Goal: Task Accomplishment & Management: Complete application form

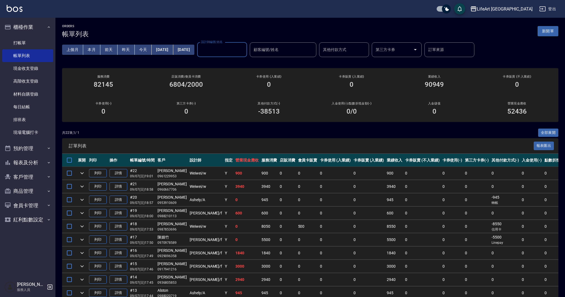
click at [545, 33] on button "新開單" at bounding box center [548, 31] width 21 height 10
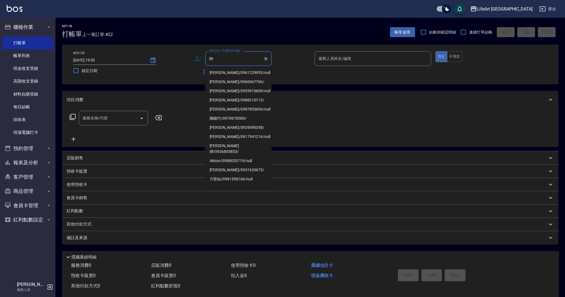
type input "0"
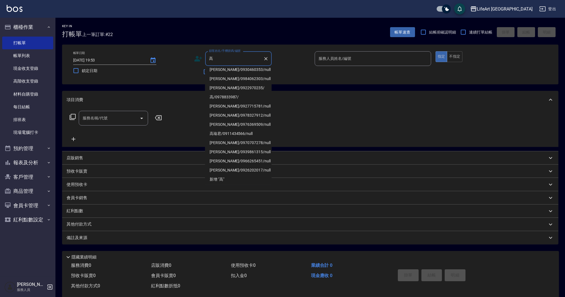
scroll to position [78, 0]
type input "高"
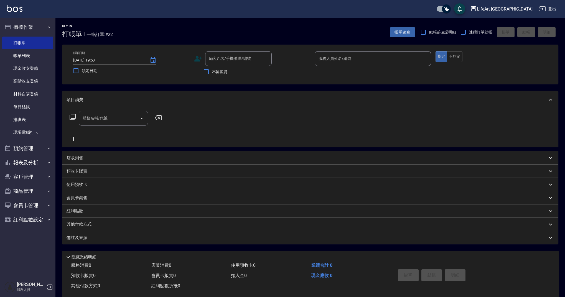
drag, startPoint x: 272, startPoint y: 181, endPoint x: 273, endPoint y: 173, distance: 8.3
click at [273, 173] on div "項目消費 服務名稱/代號 服務名稱/代號 店販銷售 服務人員姓名/編號 服務人員姓名/編號 商品代號/名稱 商品代號/名稱 預收卡販賣 卡券名稱/代號 卡券名…" at bounding box center [310, 168] width 496 height 154
click at [260, 61] on input "顧客姓名/手機號碼/編號" at bounding box center [234, 59] width 53 height 10
type input "高"
type input "０"
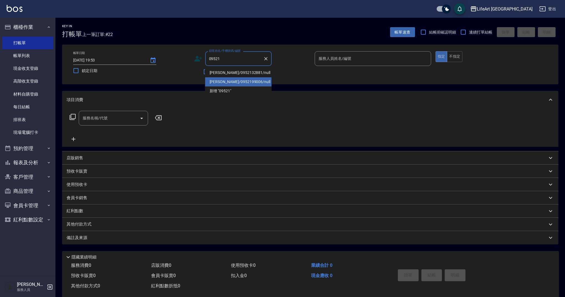
click at [236, 84] on li "[PERSON_NAME]/0952199006/null" at bounding box center [238, 81] width 67 height 9
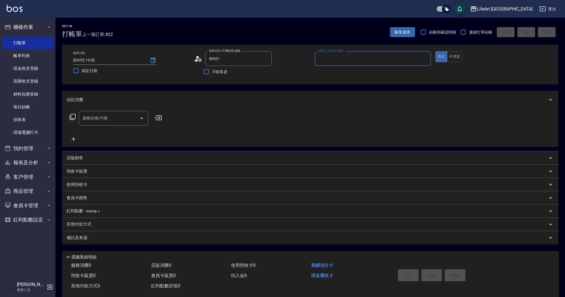
type input "[PERSON_NAME]/0952199006/null"
type input "Ashely-A"
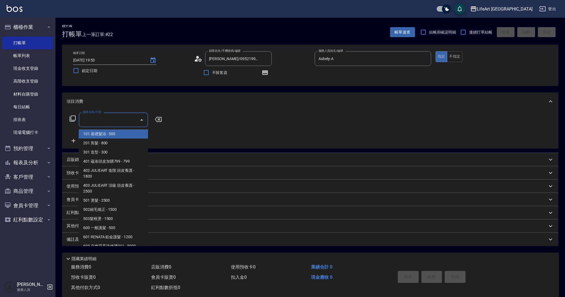
click at [107, 122] on input "服務名稱/代號" at bounding box center [109, 120] width 56 height 10
click at [105, 145] on span "201 剪髮 - 800" at bounding box center [113, 143] width 69 height 9
type input "201 剪髮(201)"
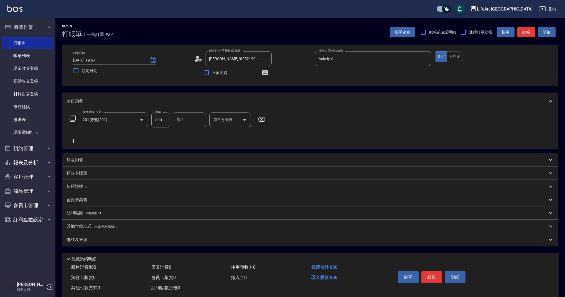
click at [74, 141] on icon at bounding box center [74, 141] width 4 height 4
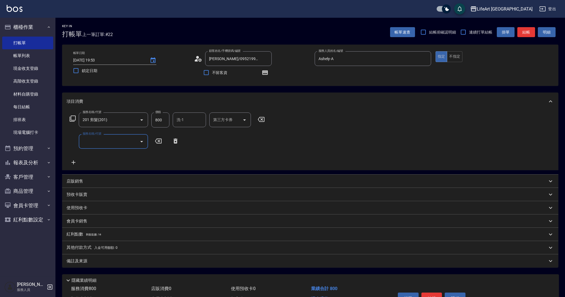
click at [95, 141] on input "服務名稱/代號" at bounding box center [109, 142] width 56 height 10
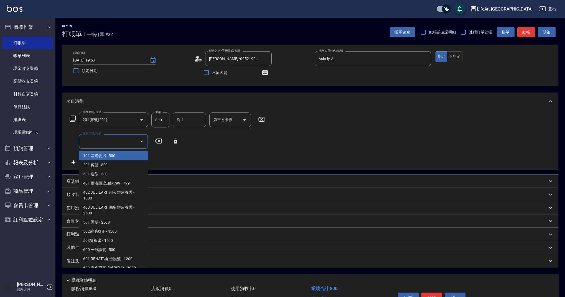
click at [108, 159] on span "101 基礎髮浴 - 500" at bounding box center [113, 155] width 69 height 9
type input "101 基礎髮浴 (101)"
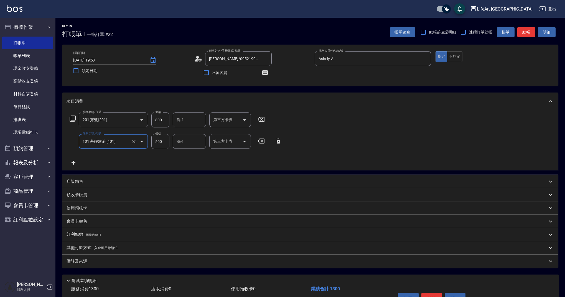
click at [164, 142] on input "500" at bounding box center [160, 141] width 18 height 15
type input "350"
click at [167, 121] on input "800" at bounding box center [160, 120] width 18 height 15
type input "945"
click at [185, 122] on input "洗-1" at bounding box center [189, 120] width 28 height 10
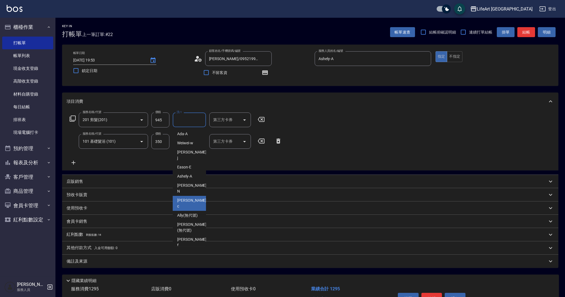
click at [197, 196] on div "Casey -c" at bounding box center [189, 203] width 33 height 15
type input "Casey-c"
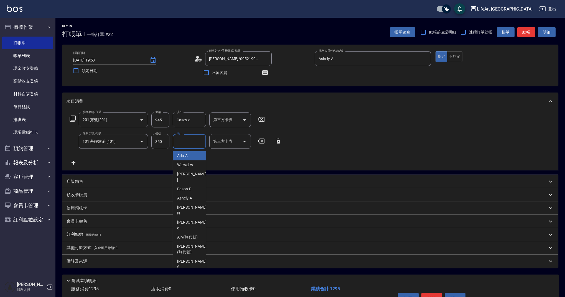
click at [189, 144] on input "洗-1" at bounding box center [189, 142] width 28 height 10
click at [195, 218] on div "Casey -c" at bounding box center [189, 225] width 33 height 15
type input "Casey-c"
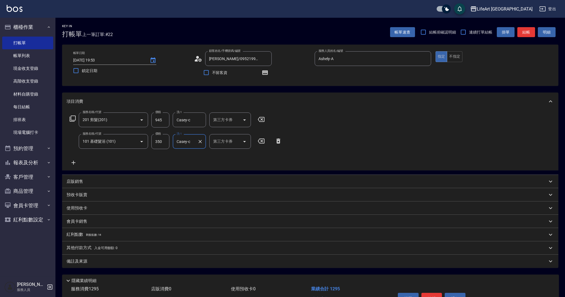
click at [112, 248] on span "入金可用餘額: 0" at bounding box center [106, 248] width 24 height 4
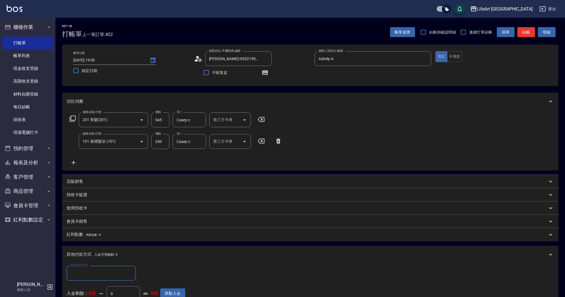
click at [122, 271] on input "其他付款方式" at bounding box center [101, 273] width 64 height 10
click at [101, 234] on span "轉帳" at bounding box center [101, 231] width 69 height 9
type input "轉帳"
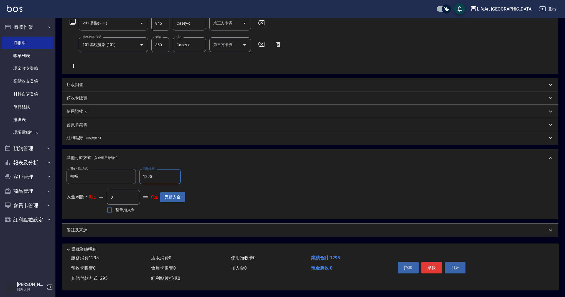
type input "1295"
click at [150, 229] on div "備註及來源" at bounding box center [307, 230] width 481 height 6
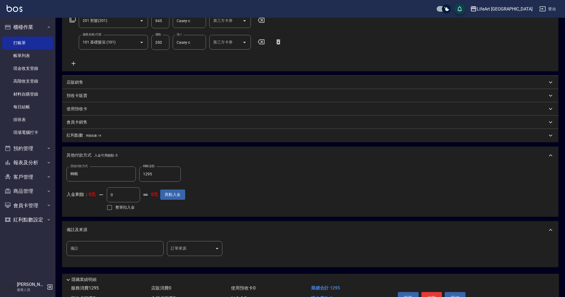
click at [188, 245] on body "LifeArt 蘆洲 登出 櫃檯作業 打帳單 帳單列表 現金收支登錄 高階收支登錄 材料自購登錄 每日結帳 排班表 現場電腦打卡 預約管理 預約管理 單日預約…" at bounding box center [282, 114] width 565 height 427
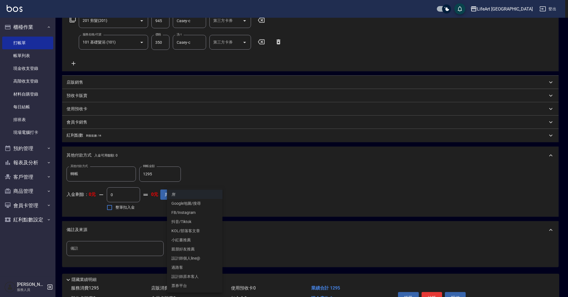
click at [200, 277] on li "設計師原本客人" at bounding box center [194, 276] width 55 height 9
type input "設計師原本客人"
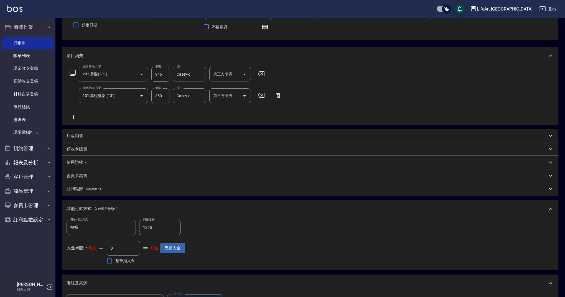
scroll to position [0, 0]
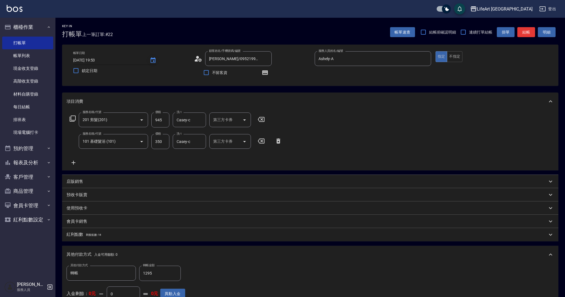
click at [154, 62] on icon "Choose date, selected date is 2025-09-07" at bounding box center [153, 60] width 7 height 7
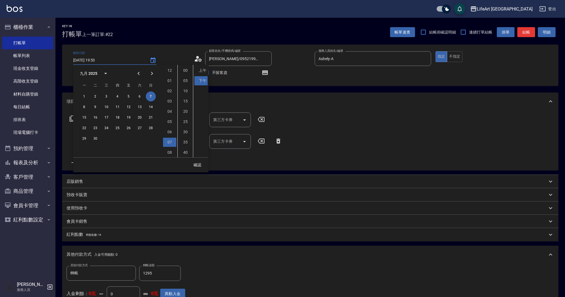
scroll to position [31, 0]
click at [84, 106] on button "8" at bounding box center [84, 107] width 10 height 10
type input "[DATE] 19:53"
click at [201, 164] on button "確認" at bounding box center [198, 165] width 18 height 10
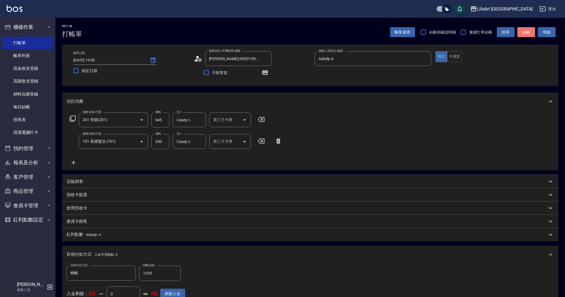
click at [530, 32] on button "結帳" at bounding box center [526, 32] width 18 height 10
